Goal: Find specific page/section: Find specific page/section

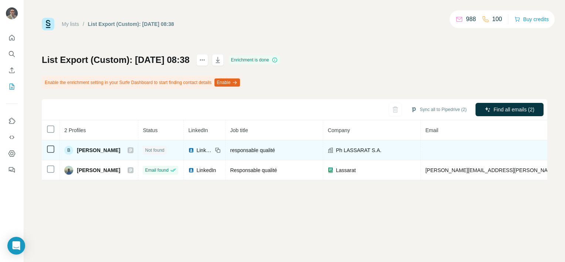
click at [217, 151] on icon at bounding box center [218, 150] width 6 height 6
click at [202, 150] on span "LinkedIn" at bounding box center [204, 149] width 16 height 7
